Goal: Task Accomplishment & Management: Manage account settings

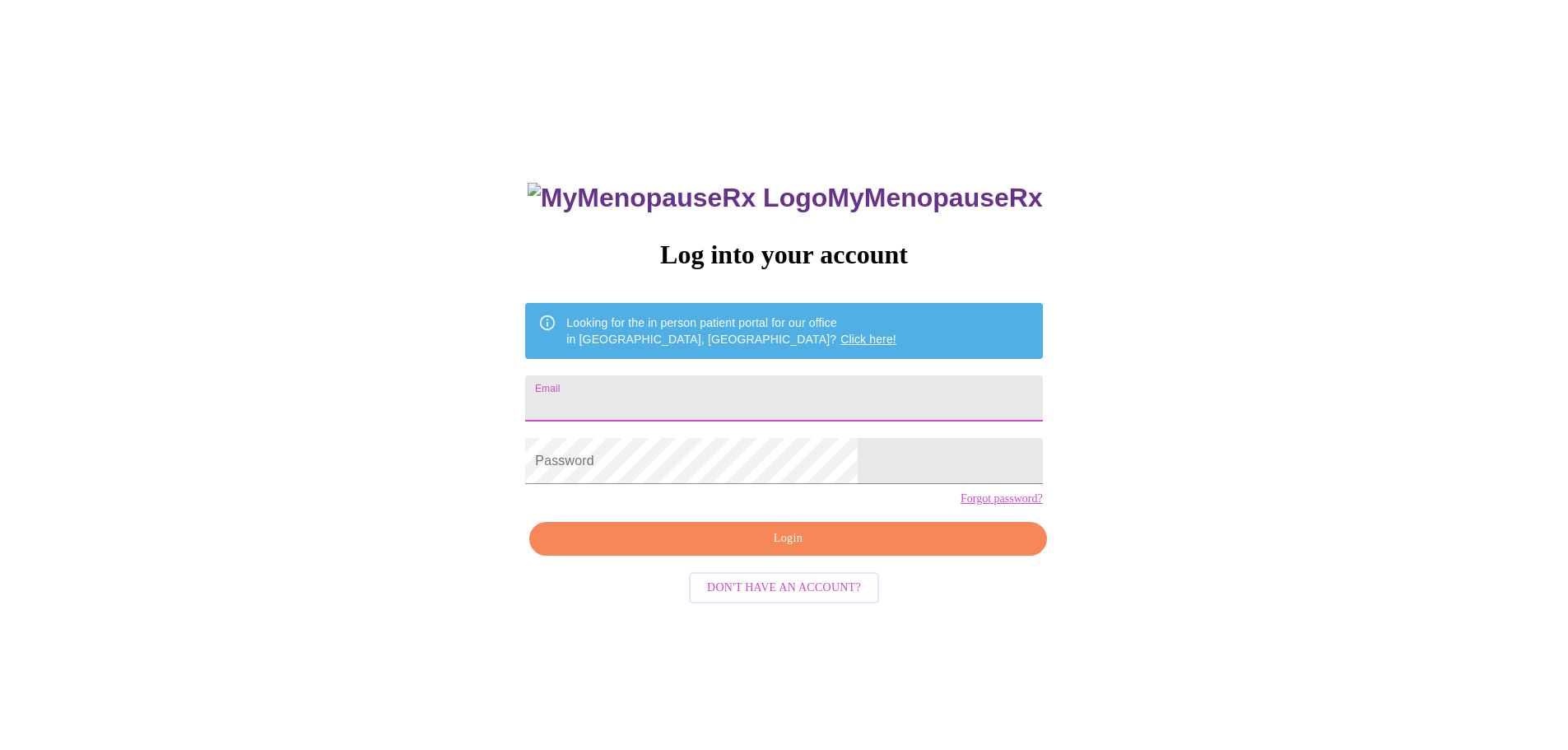
click at [733, 407] on input "Email" at bounding box center [784, 398] width 517 height 46
type input "raineywestmoreland@gmail.com"
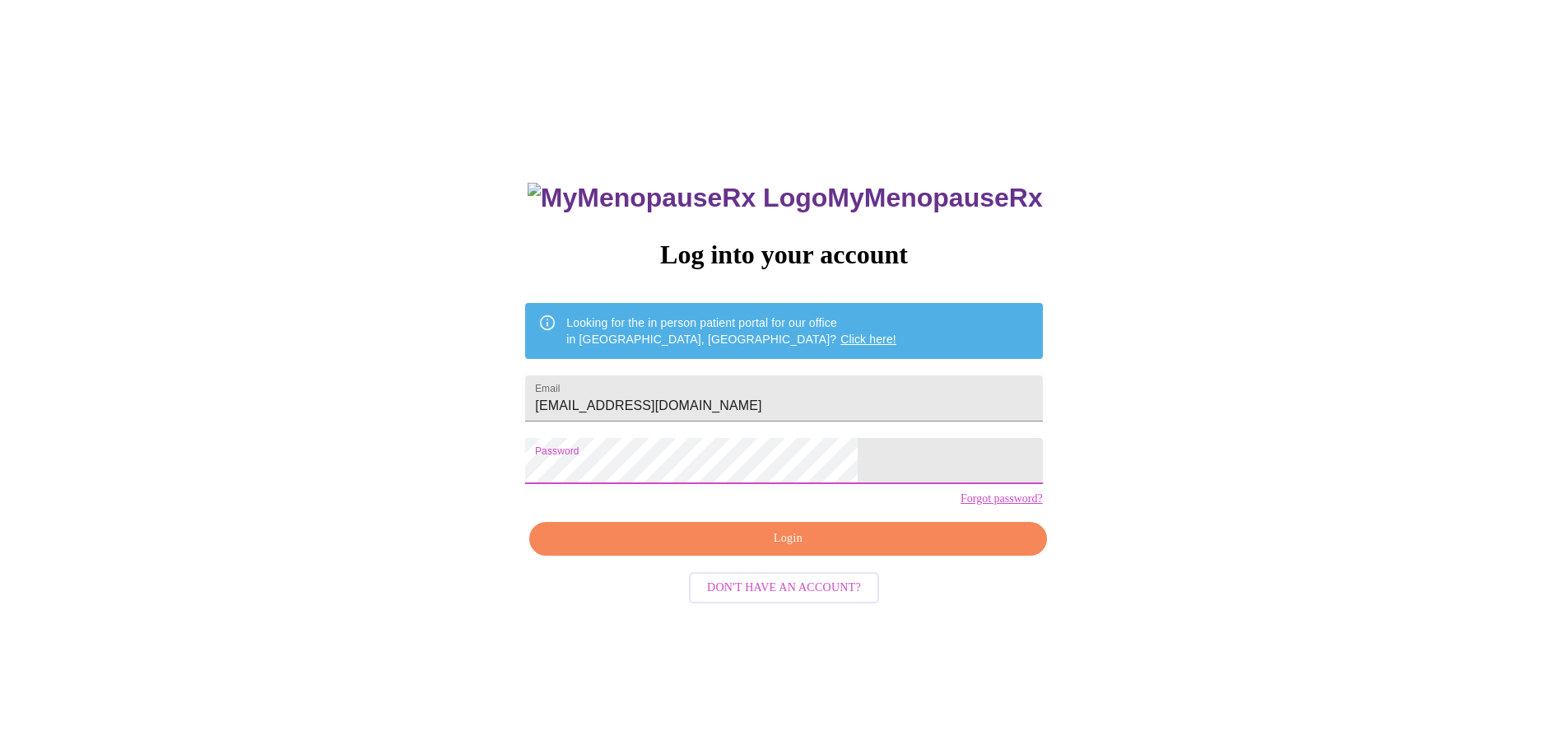
click at [791, 549] on span "Login" at bounding box center [787, 539] width 479 height 21
click at [532, 460] on div "MyMenopauseRx Log into your account Looking for the in person patient portal fo…" at bounding box center [784, 457] width 1555 height 901
click at [826, 549] on span "Login" at bounding box center [787, 539] width 479 height 21
click at [409, 472] on div "MyMenopauseRx Log into your account Looking for the in person patient portal fo…" at bounding box center [784, 457] width 1555 height 901
click at [770, 549] on span "Login" at bounding box center [787, 539] width 479 height 21
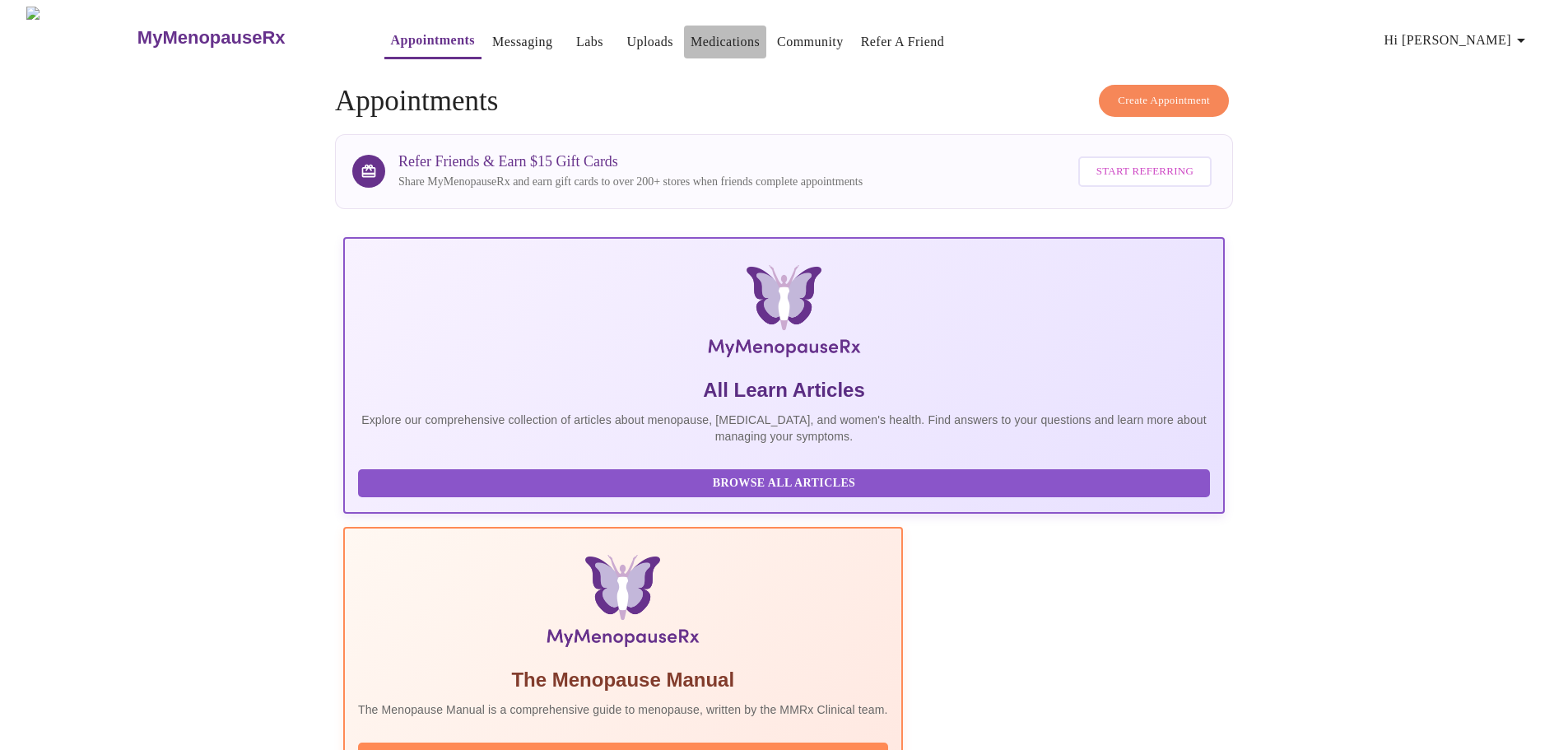
click at [691, 42] on link "Medications" at bounding box center [725, 42] width 70 height 23
